Goal: Information Seeking & Learning: Learn about a topic

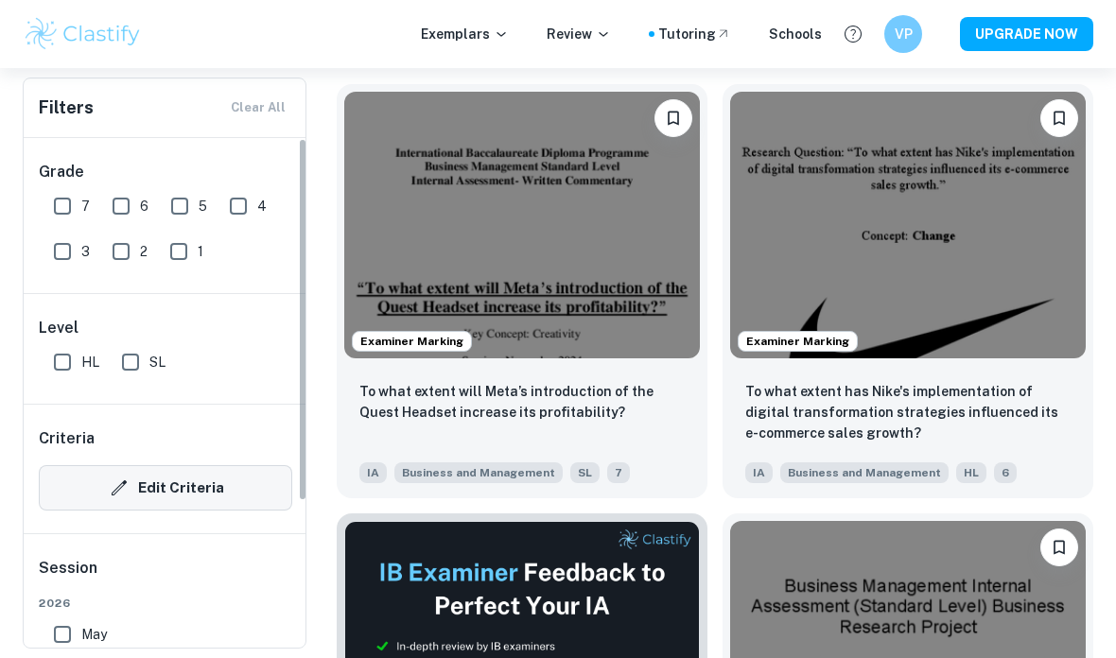
click at [231, 484] on button "Edit Criteria" at bounding box center [165, 487] width 253 height 45
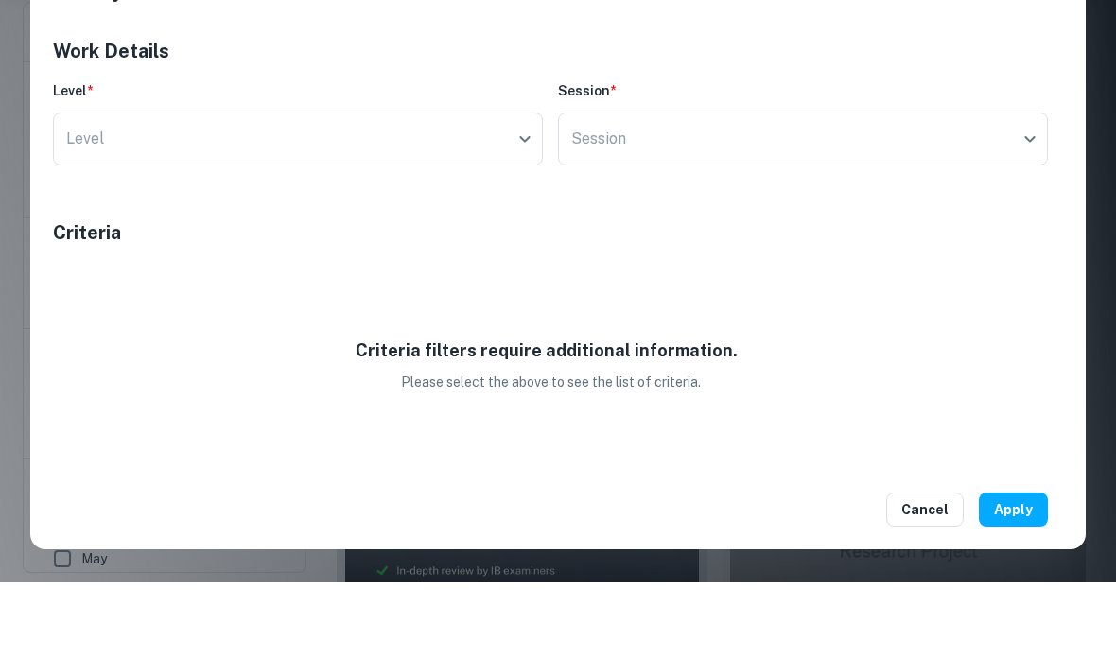
scroll to position [658, 0]
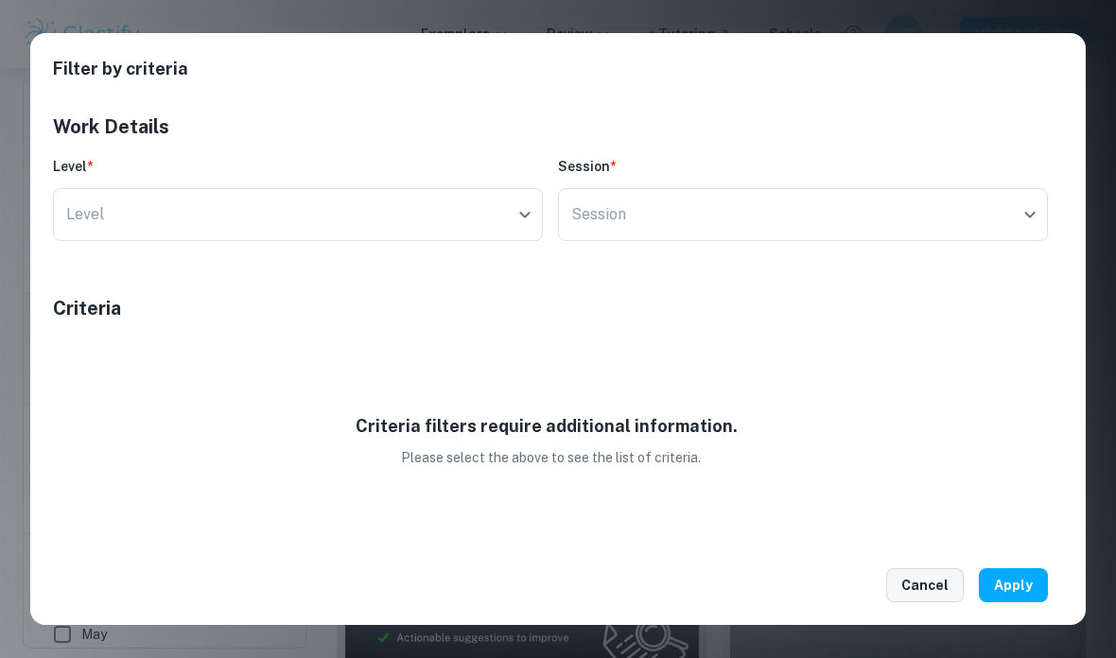
click at [900, 585] on button "Cancel" at bounding box center [925, 585] width 78 height 34
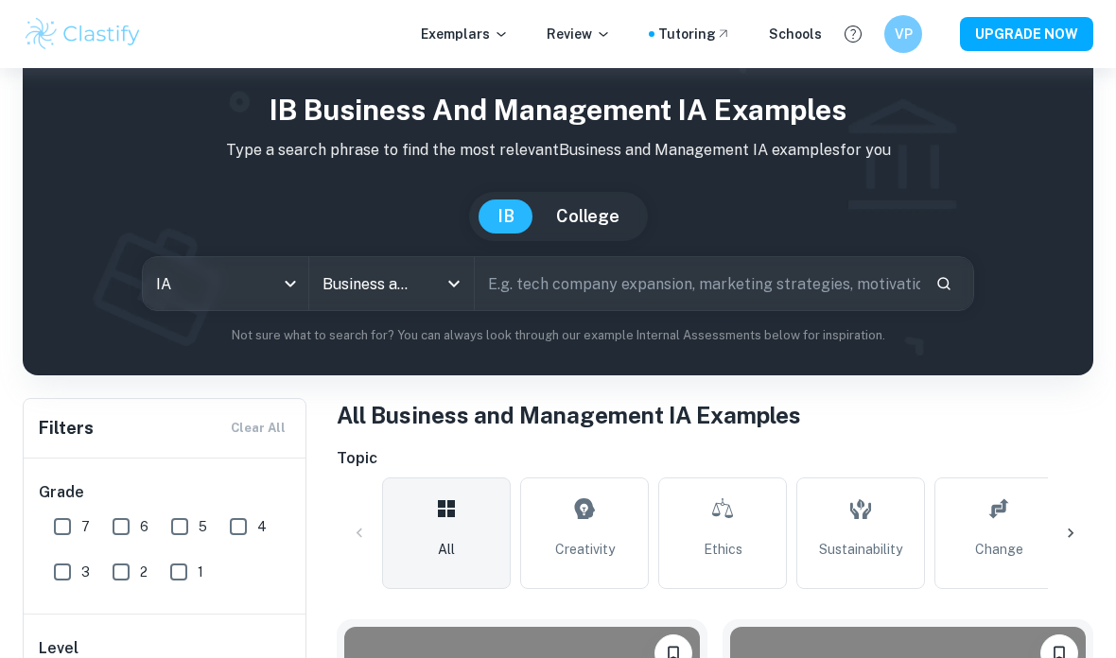
scroll to position [0, 0]
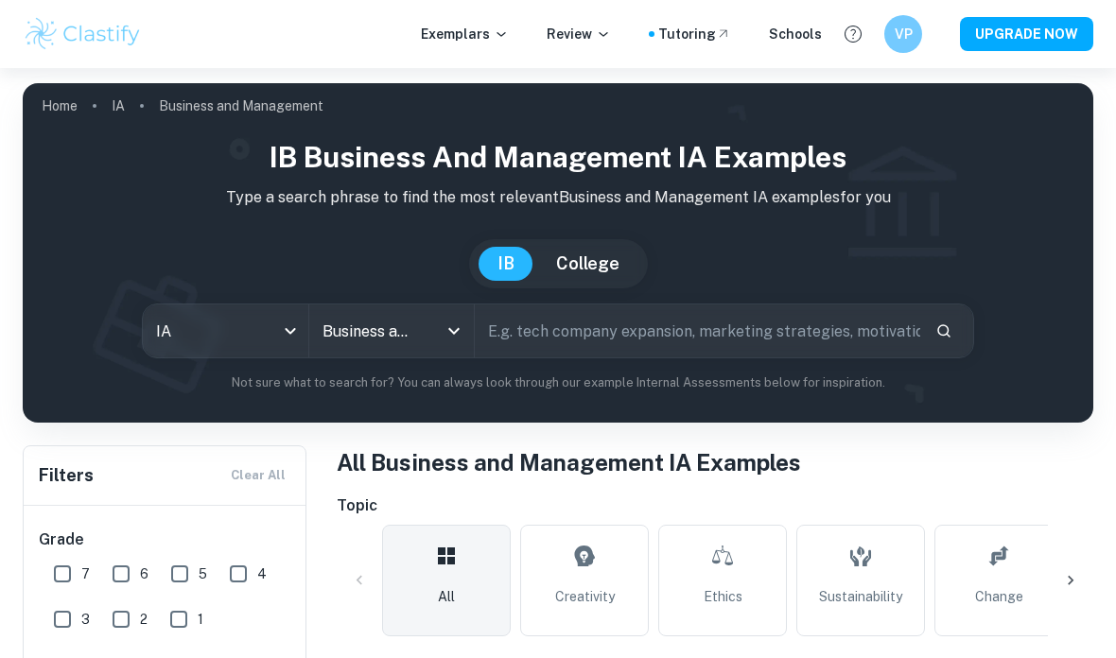
click at [567, 334] on input "text" at bounding box center [698, 331] width 446 height 53
type input "Social media"
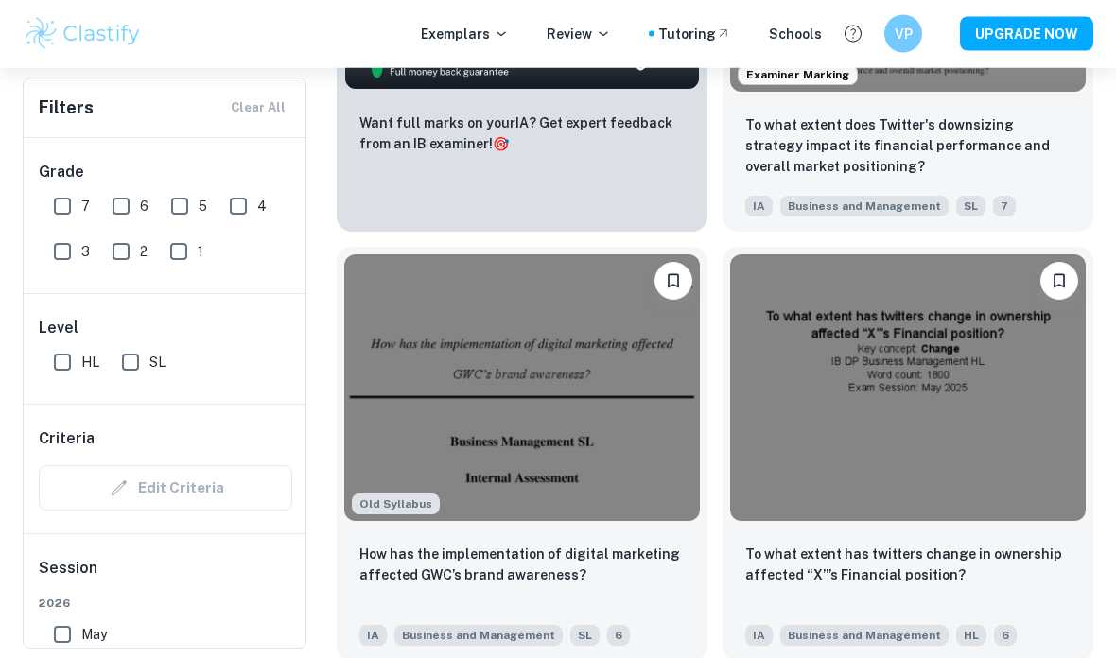
scroll to position [1429, 0]
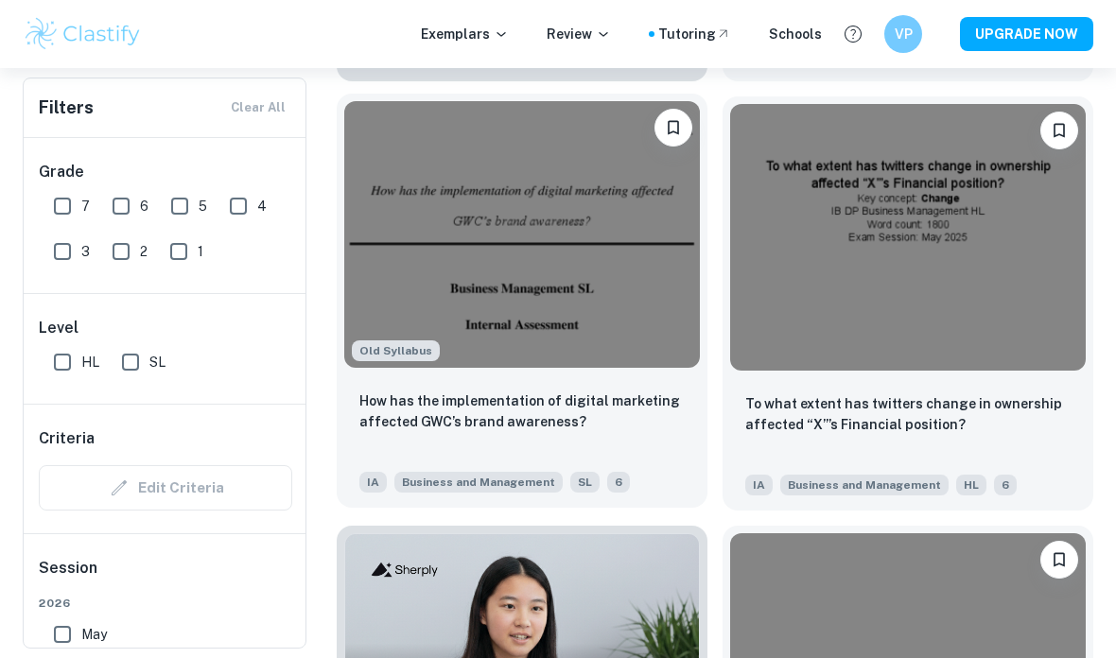
click at [522, 440] on div "How has the implementation of digital marketing affected GWC’s brand awareness?" at bounding box center [521, 423] width 325 height 64
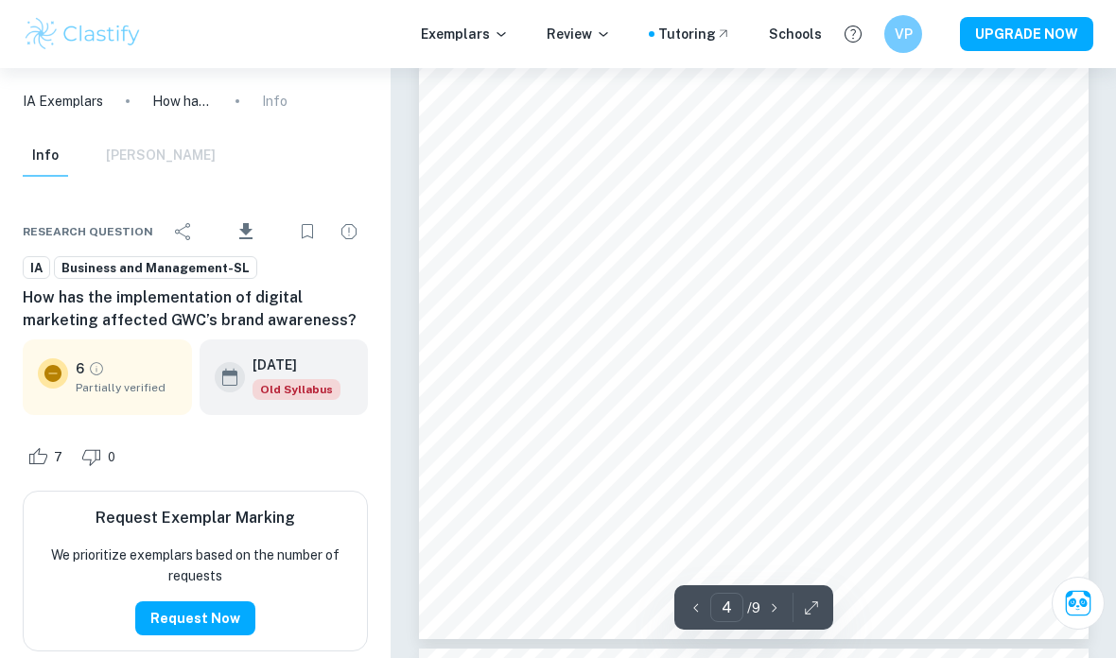
scroll to position [2612, 0]
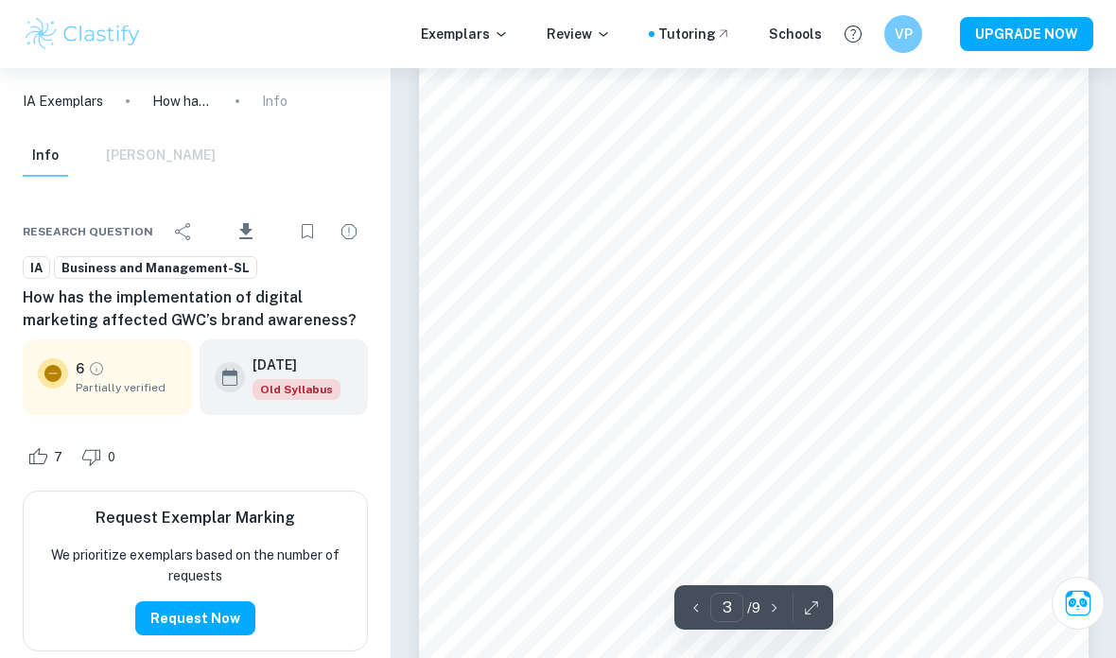
type input "2"
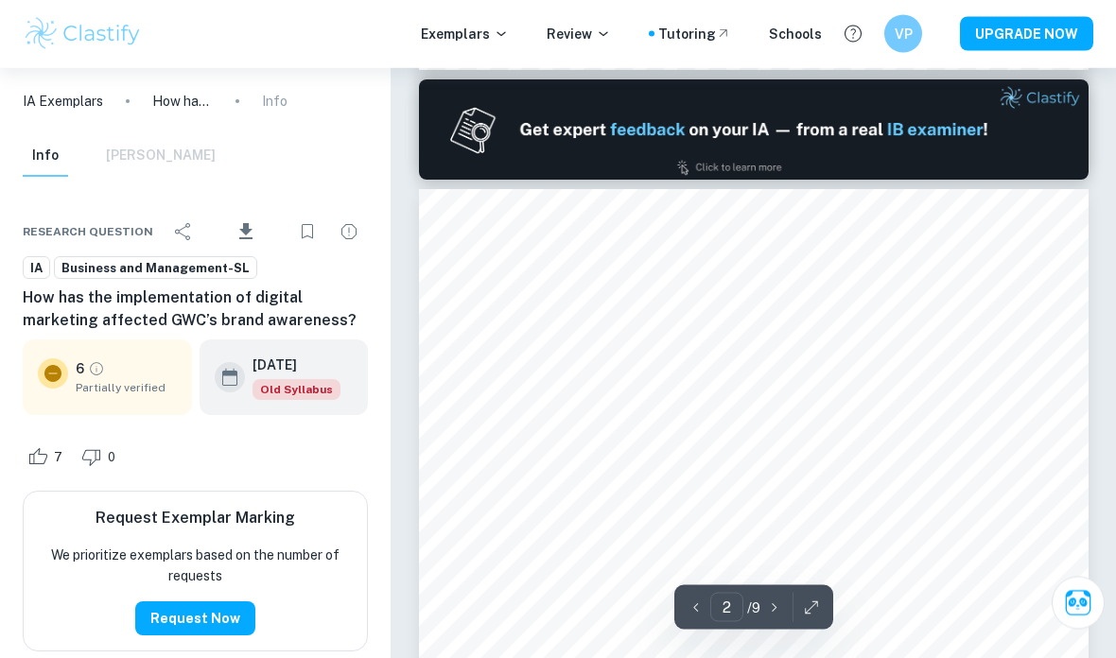
scroll to position [843, 0]
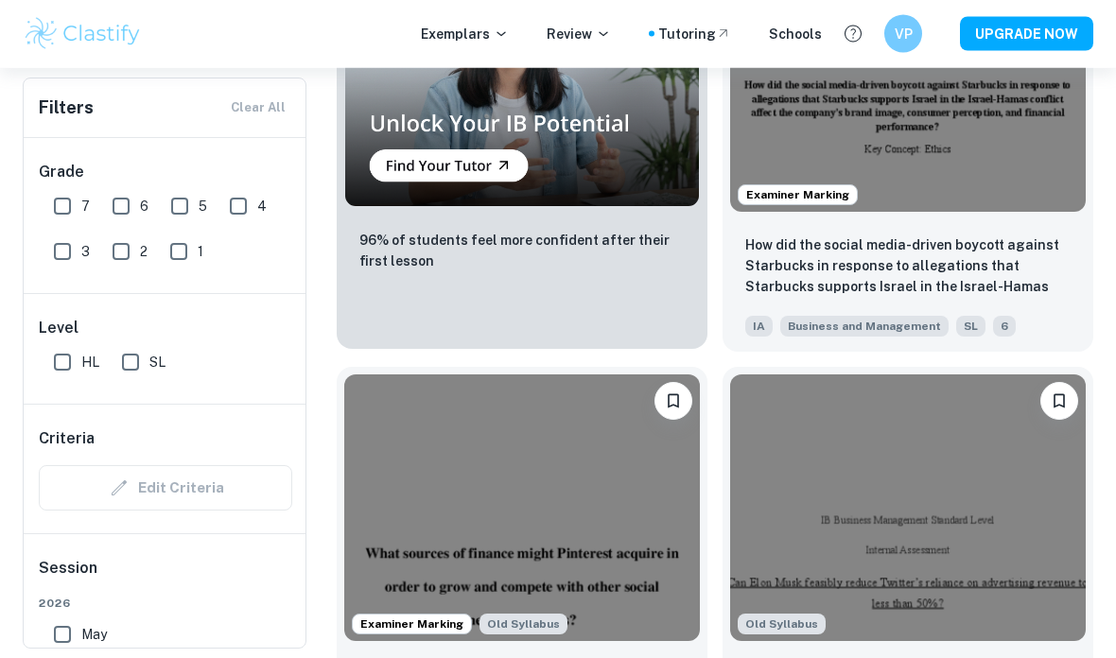
scroll to position [2107, 0]
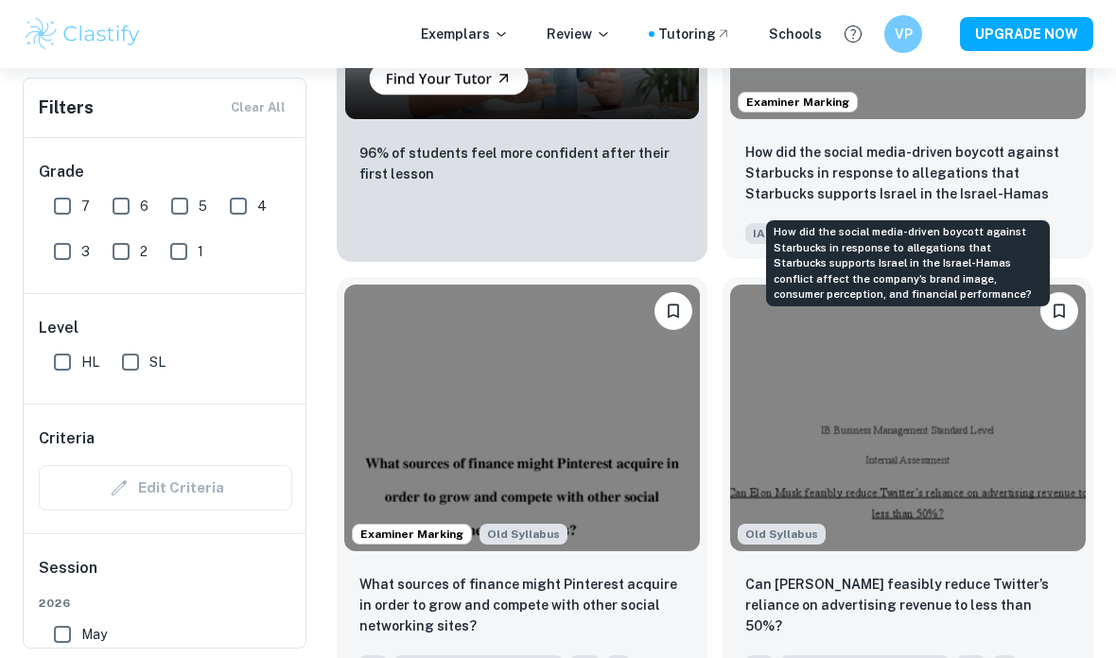
click at [863, 170] on p "How did the social media-driven boycott against Starbucks in response to allega…" at bounding box center [907, 174] width 325 height 64
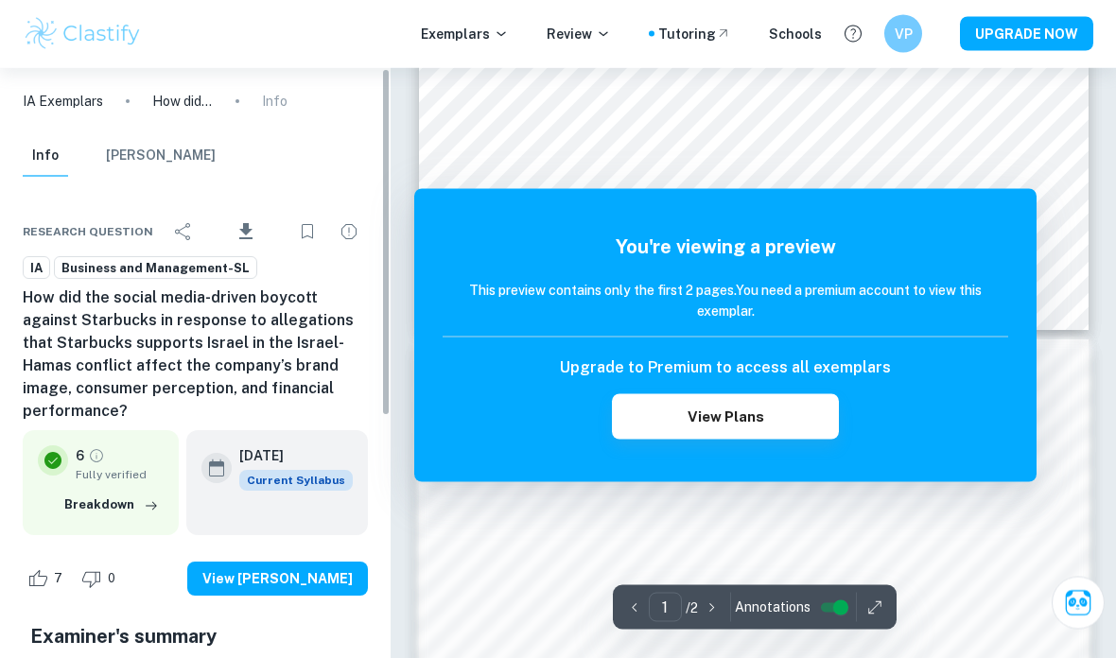
scroll to position [703, 0]
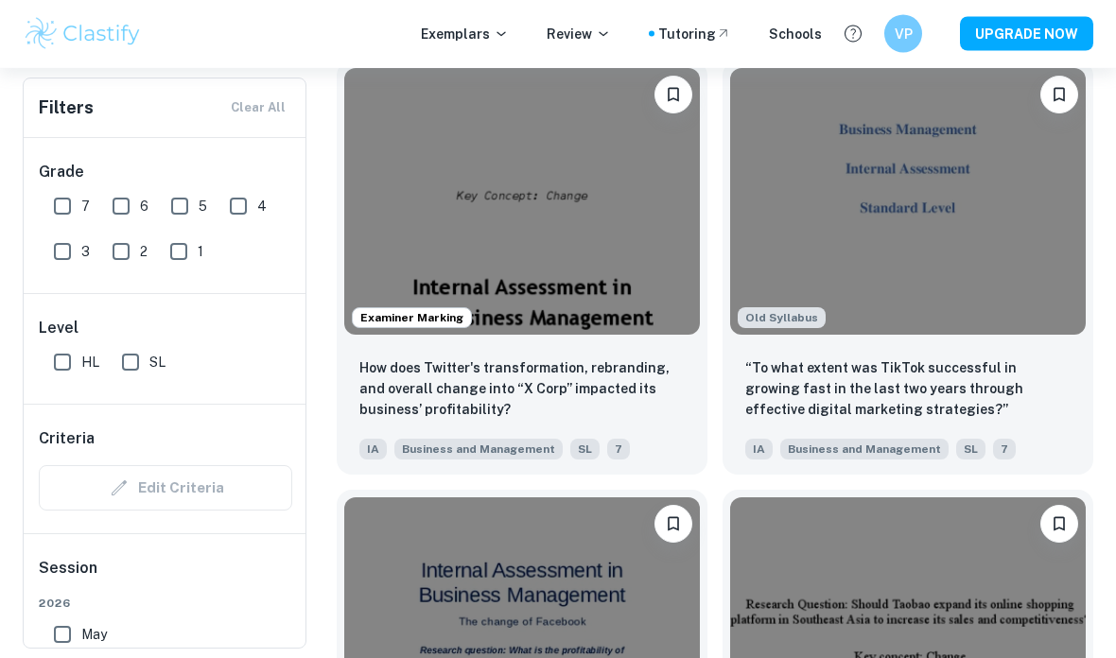
scroll to position [2753, 0]
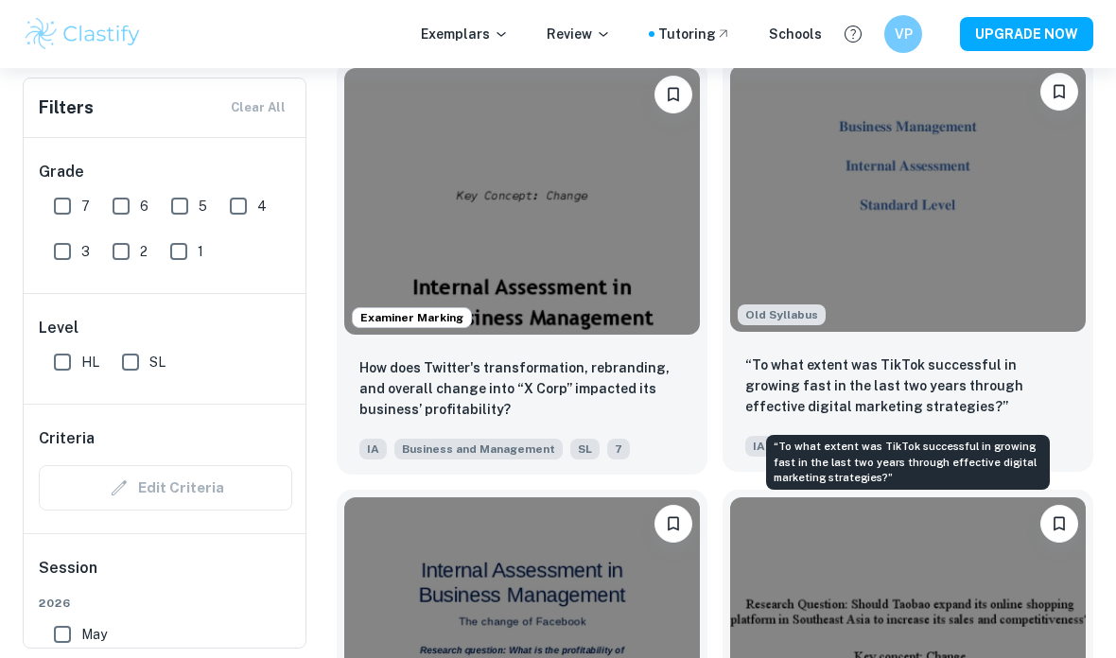
click at [775, 376] on p "“To what extent was TikTok successful in growing fast in the last two years thr…" at bounding box center [907, 386] width 325 height 62
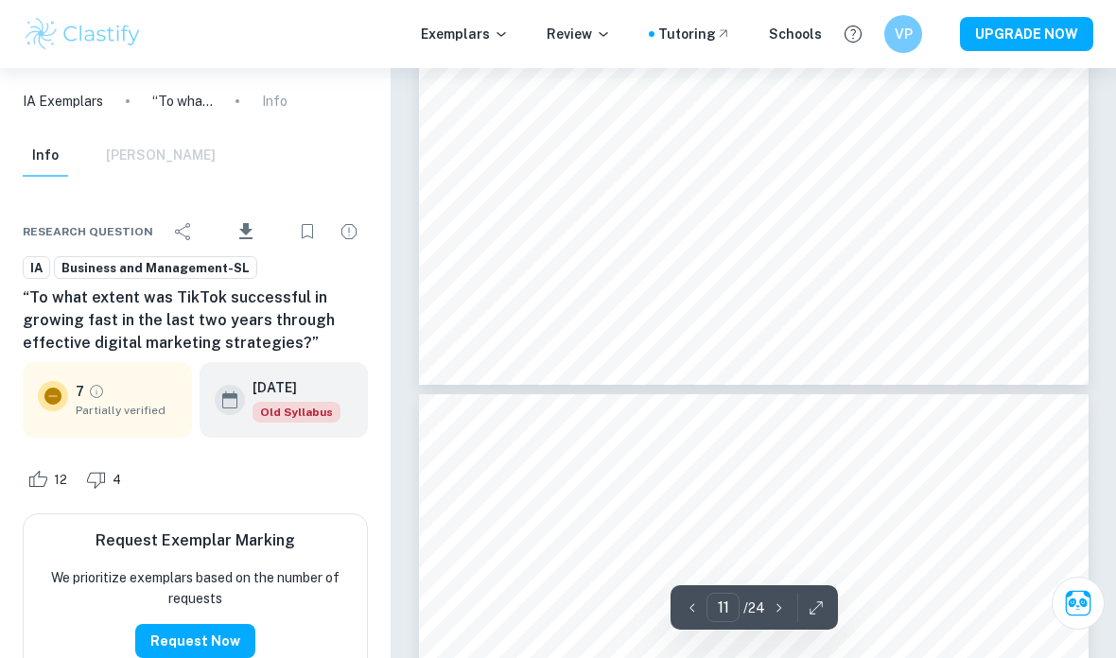
scroll to position [8819, 0]
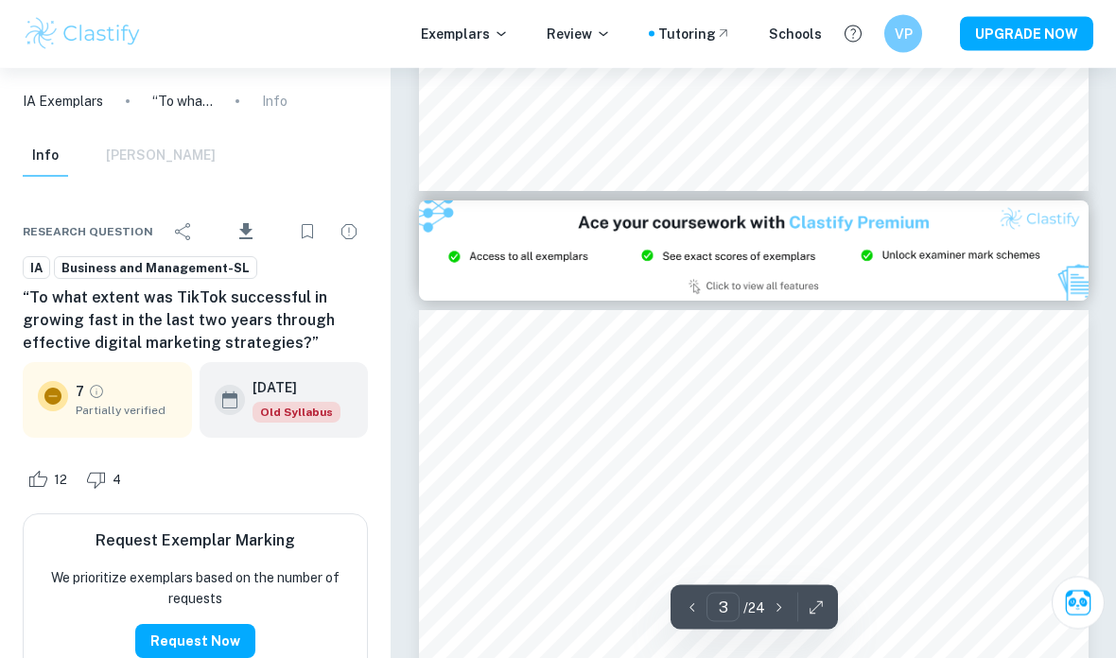
type input "2"
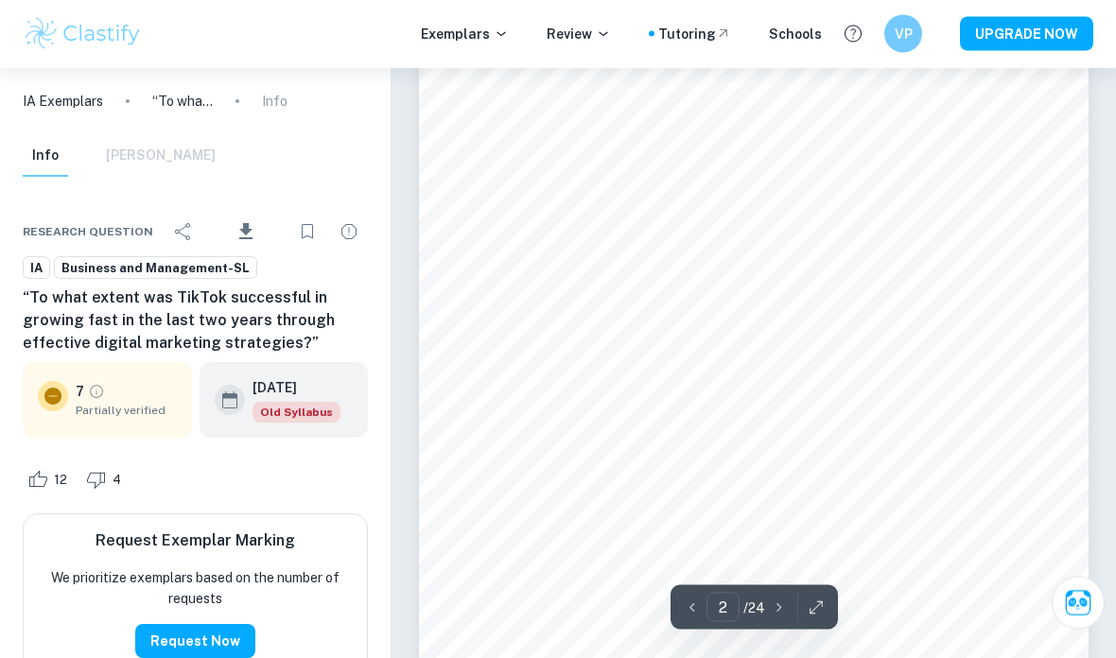
scroll to position [902, 0]
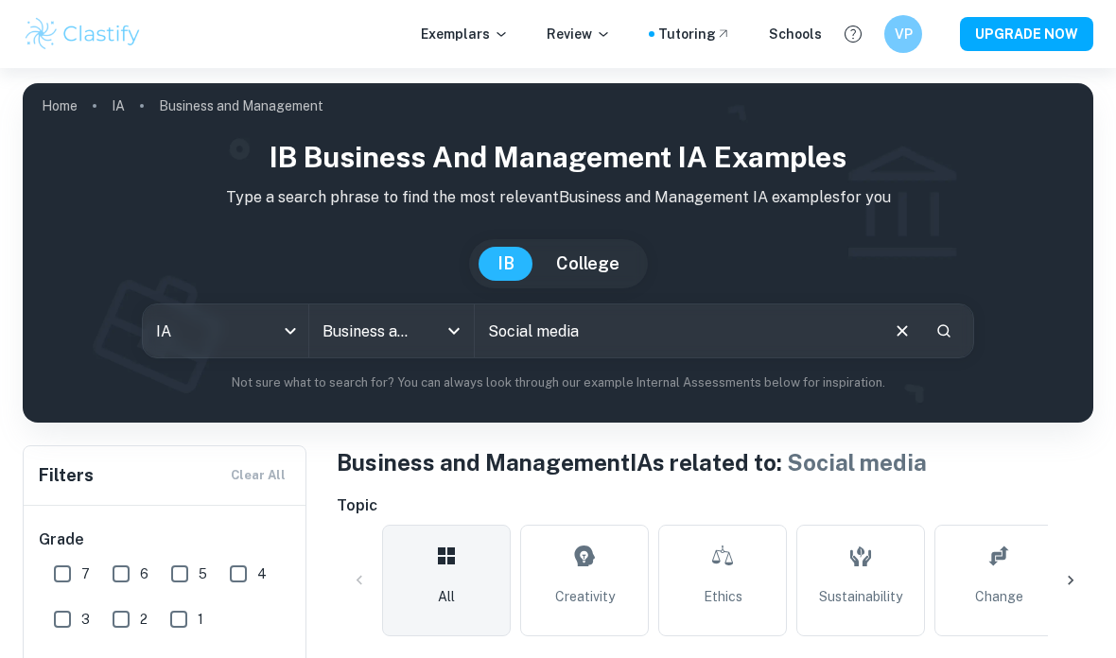
click at [640, 328] on input "Social media" at bounding box center [676, 331] width 402 height 53
drag, startPoint x: 638, startPoint y: 331, endPoint x: 425, endPoint y: 331, distance: 213.8
click at [426, 331] on div "IA ia All Subjects Business and Management All Subjects Social media ​" at bounding box center [558, 331] width 832 height 55
type input "Swot"
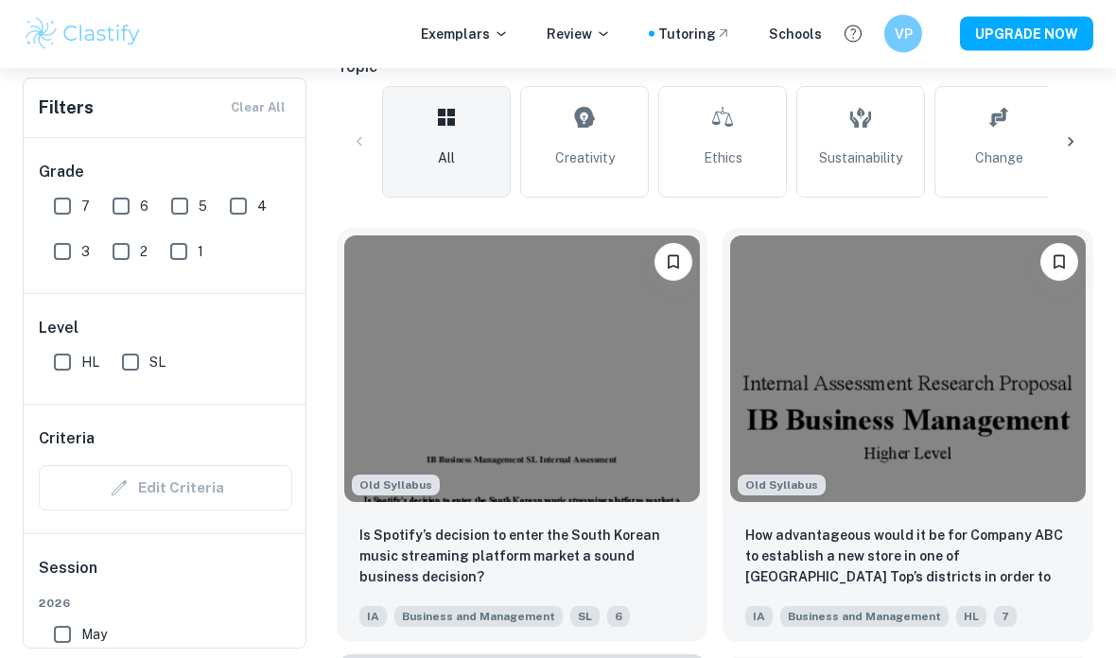
scroll to position [463, 0]
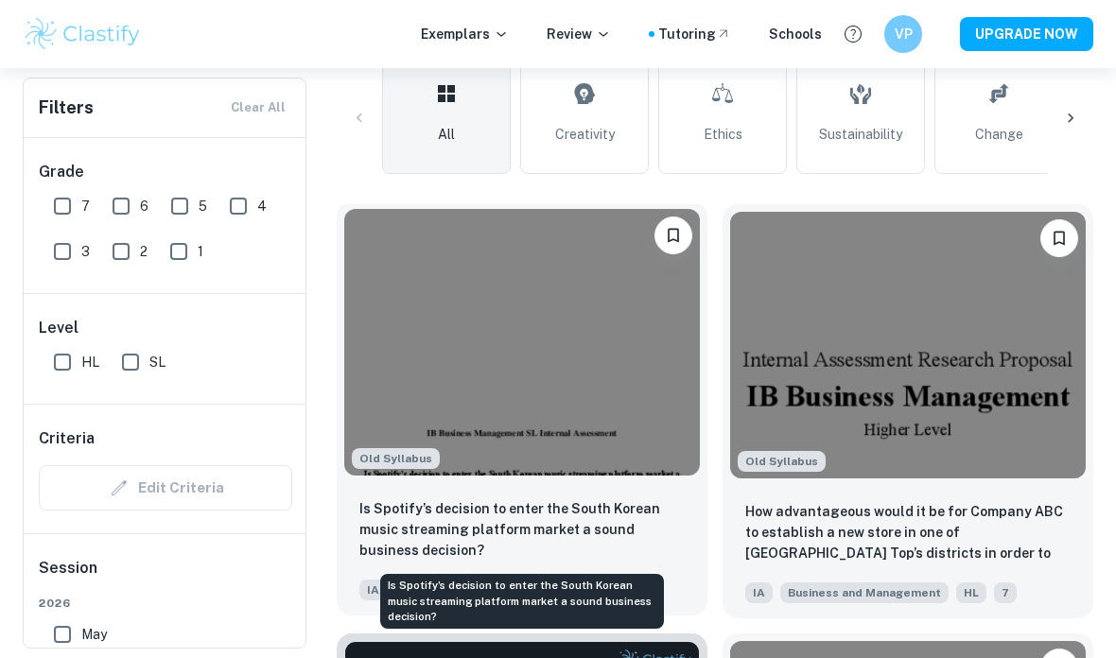
click at [485, 520] on p "Is Spotify’s decision to enter the South Korean music streaming platform market…" at bounding box center [521, 529] width 325 height 62
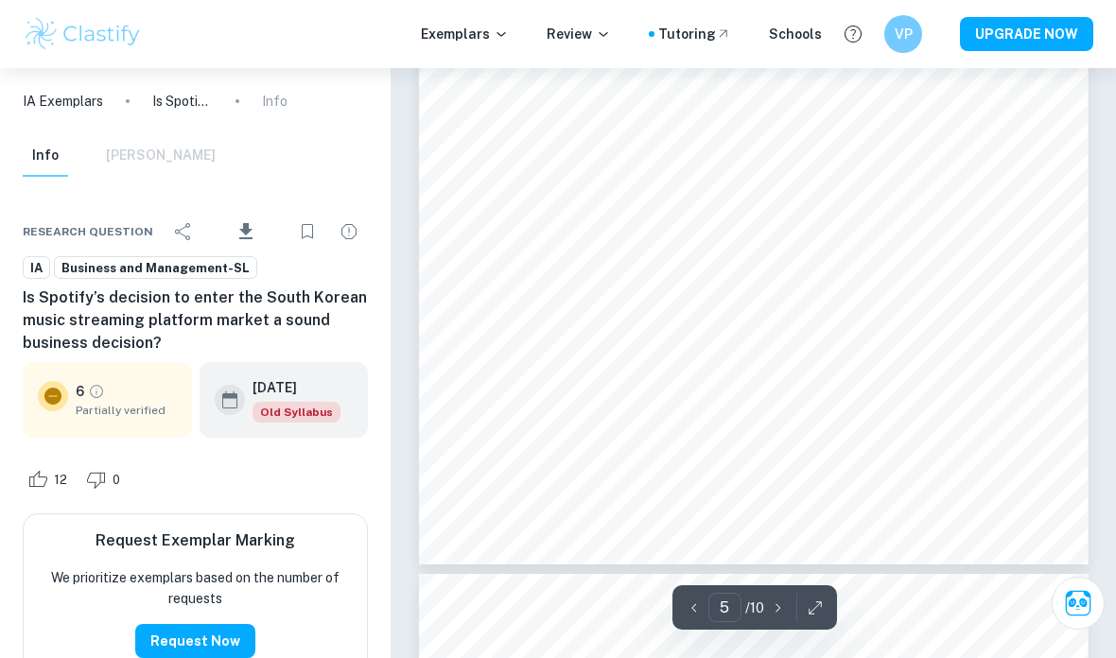
scroll to position [4468, 0]
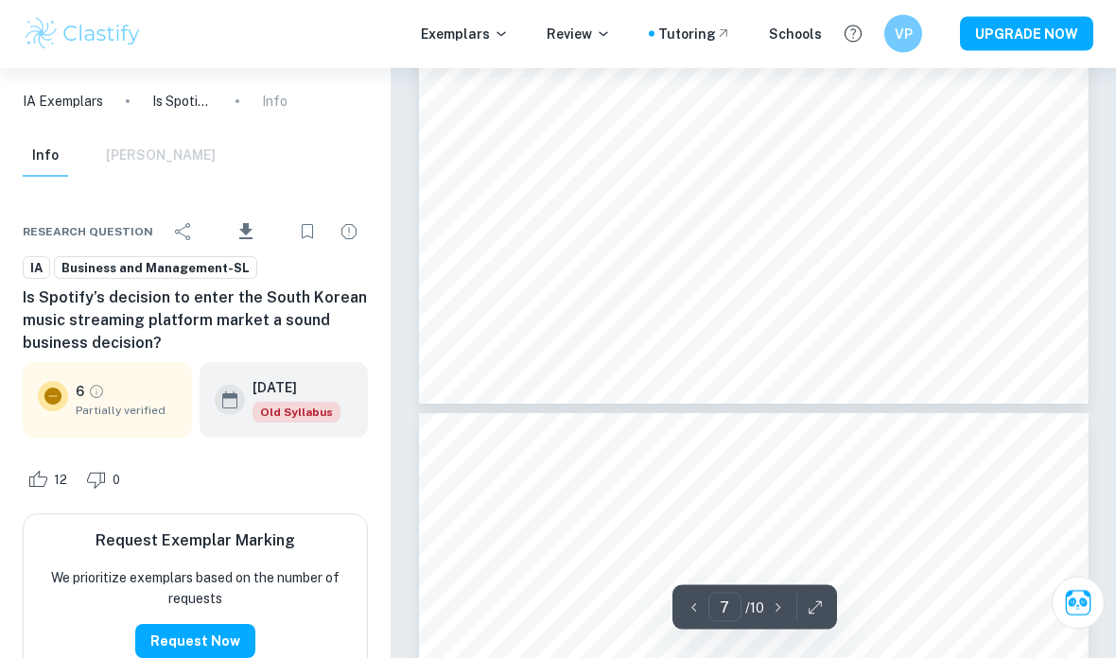
type input "8"
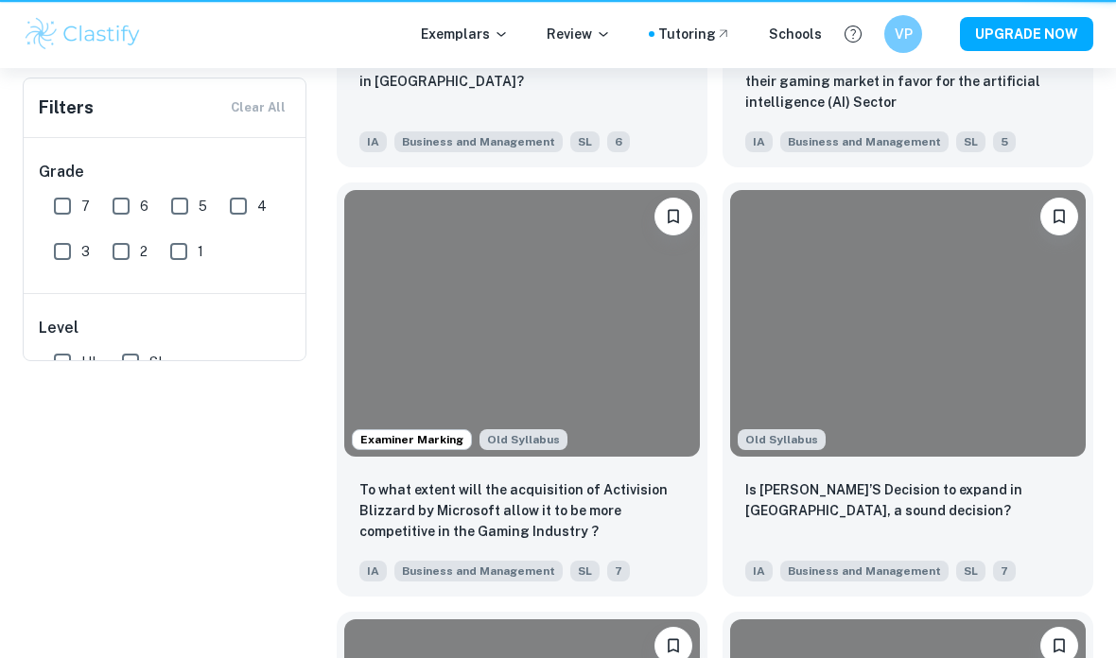
scroll to position [538, 0]
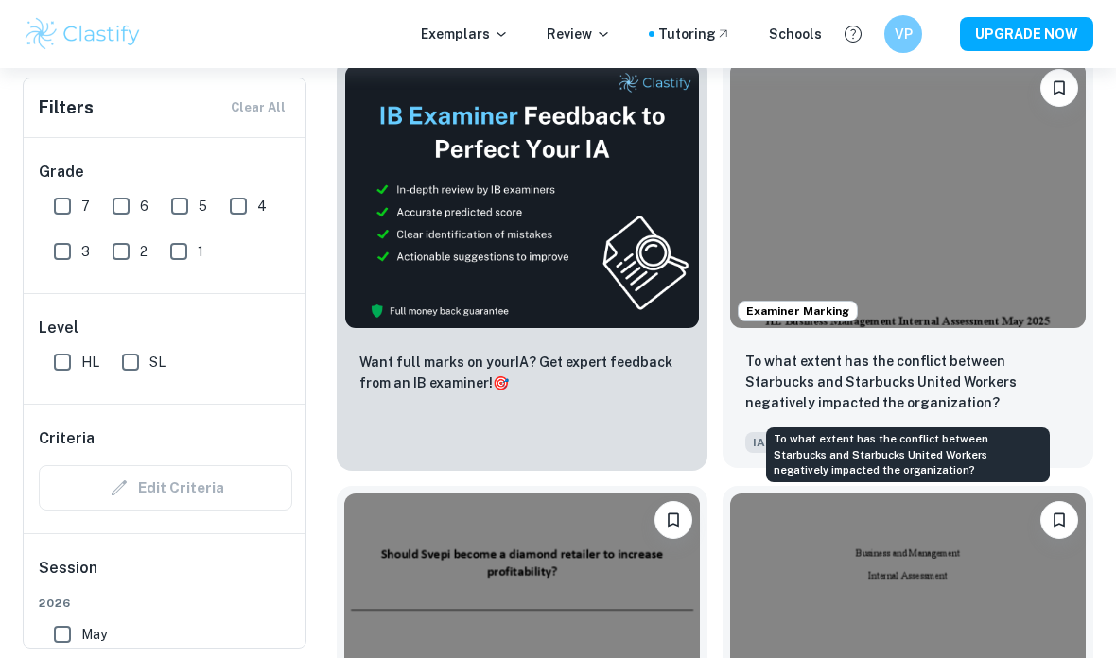
click at [817, 383] on p "To what extent has the conflict between Starbucks and Starbucks United Workers …" at bounding box center [907, 382] width 325 height 62
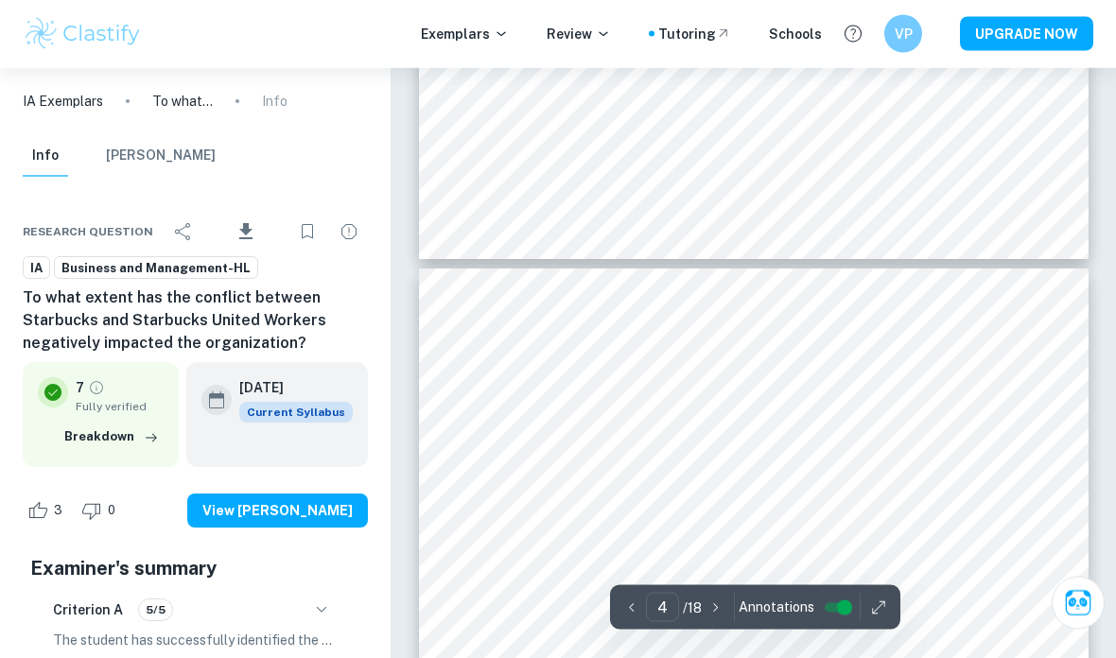
scroll to position [2577, 0]
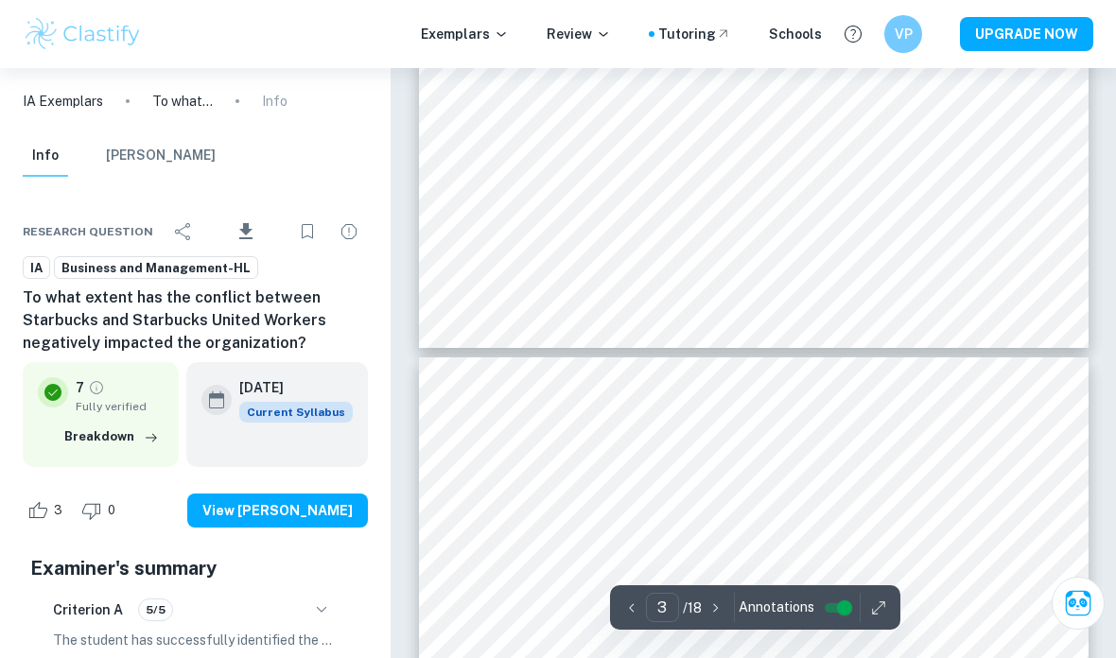
type input "4"
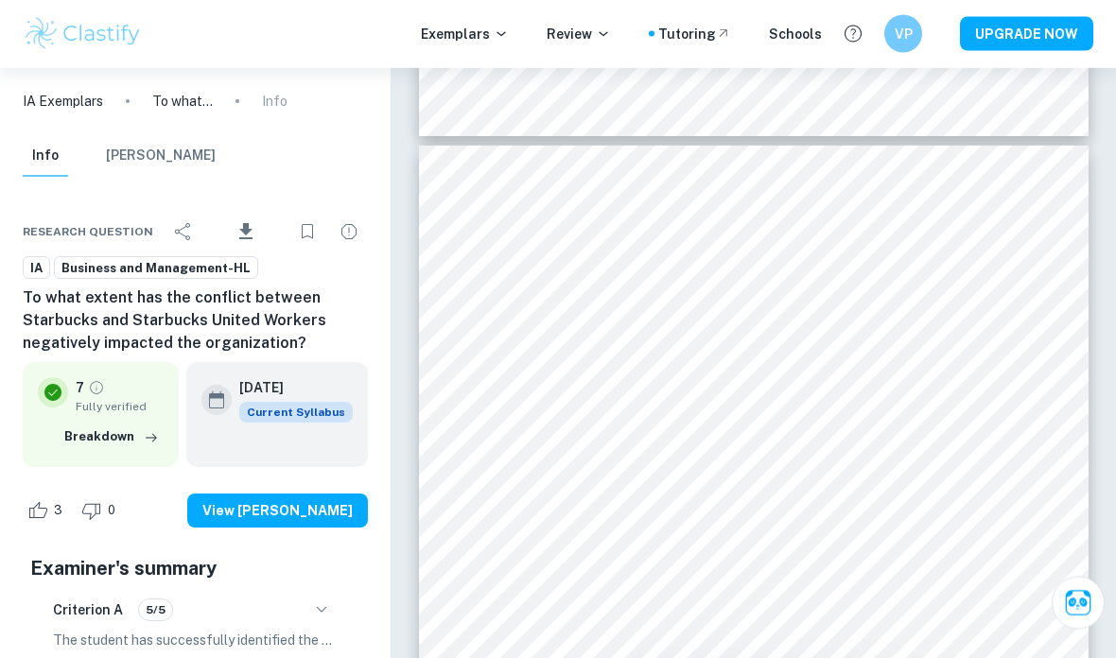
scroll to position [2788, 0]
